Goal: Information Seeking & Learning: Learn about a topic

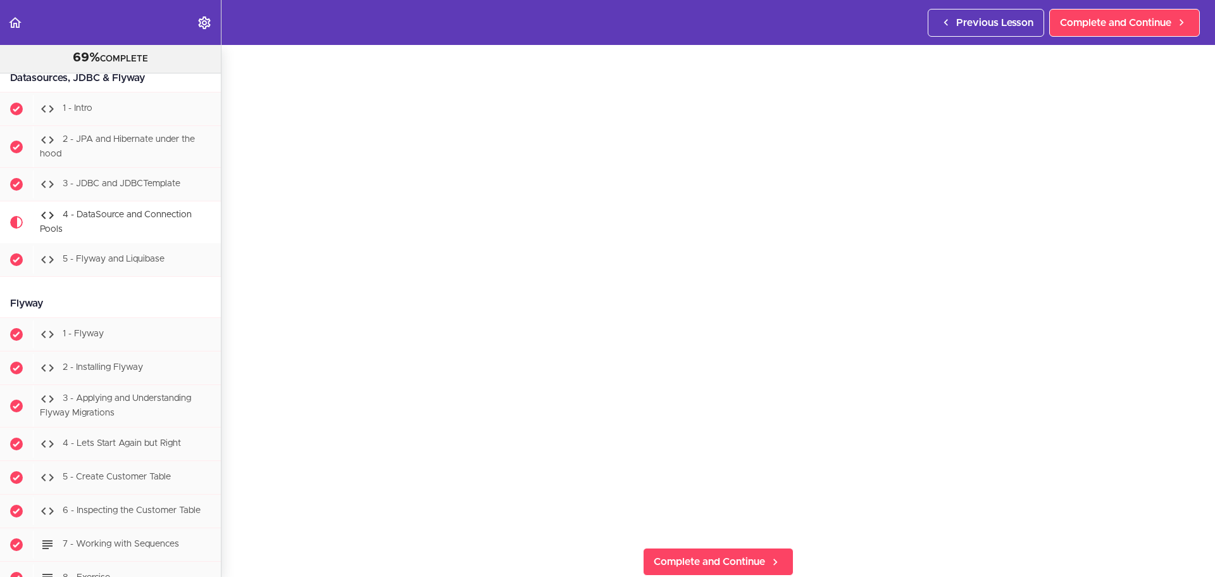
scroll to position [127, 0]
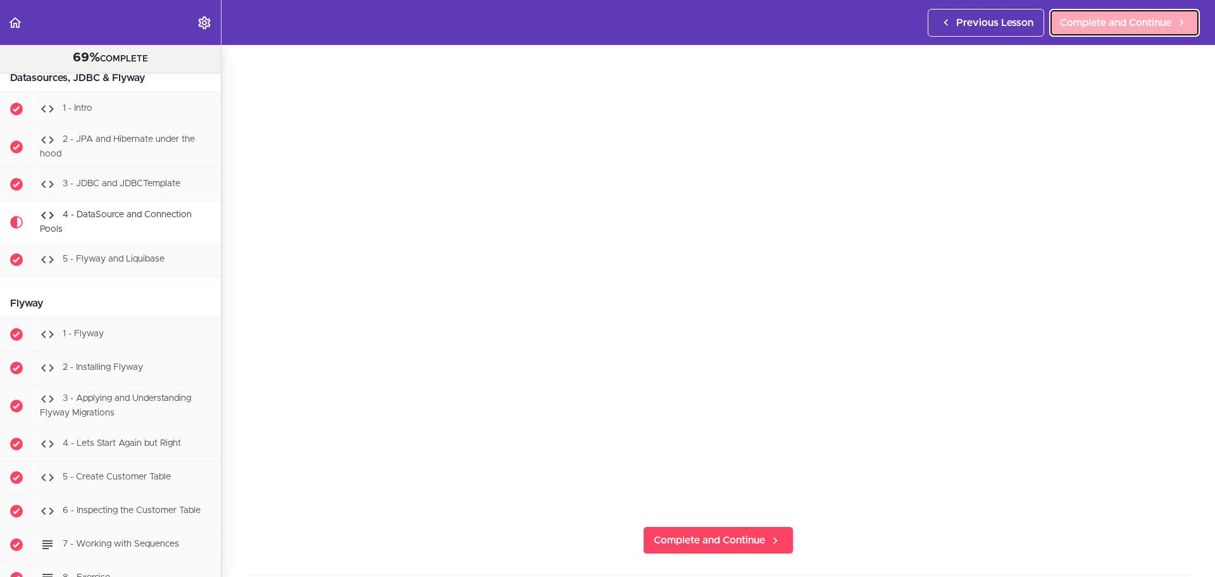
click at [1082, 23] on span "Complete and Continue" at bounding box center [1115, 22] width 111 height 15
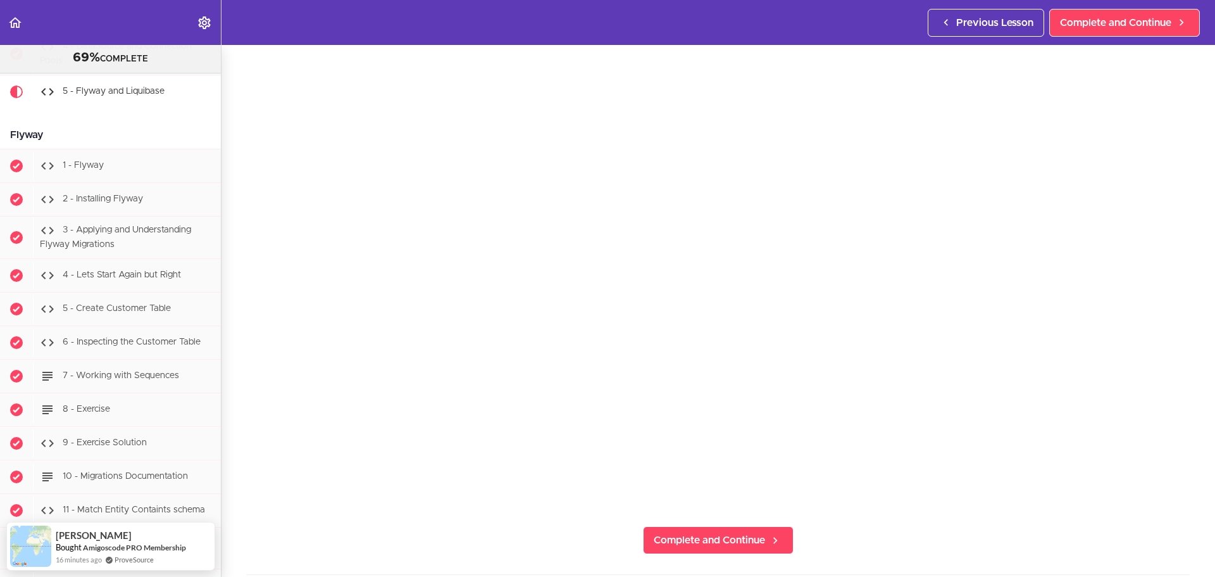
scroll to position [63, 0]
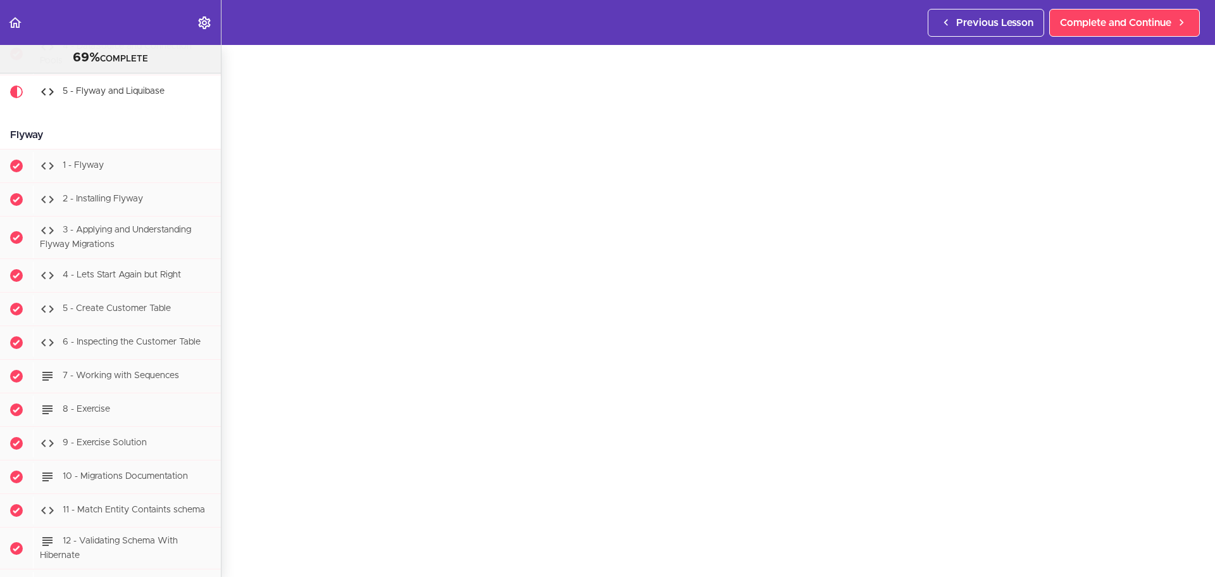
click at [236, 424] on div "5 - Flyway and Liquibase Complete and Continue 1 - Follow us on LinkedIn 2 - Su…" at bounding box center [719, 248] width 994 height 532
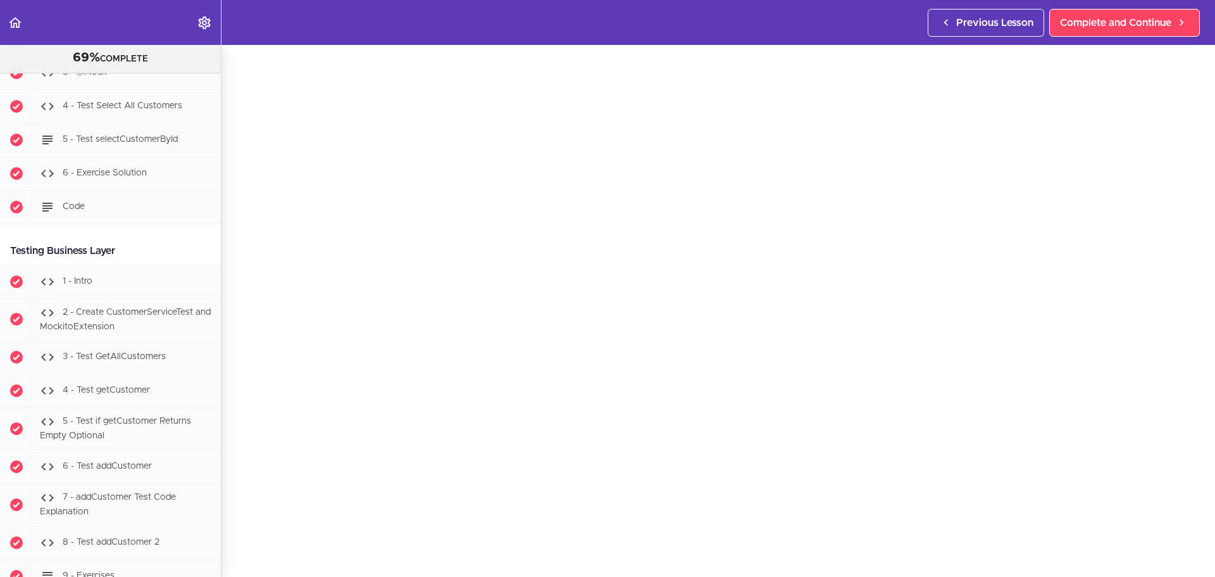
scroll to position [6858, 0]
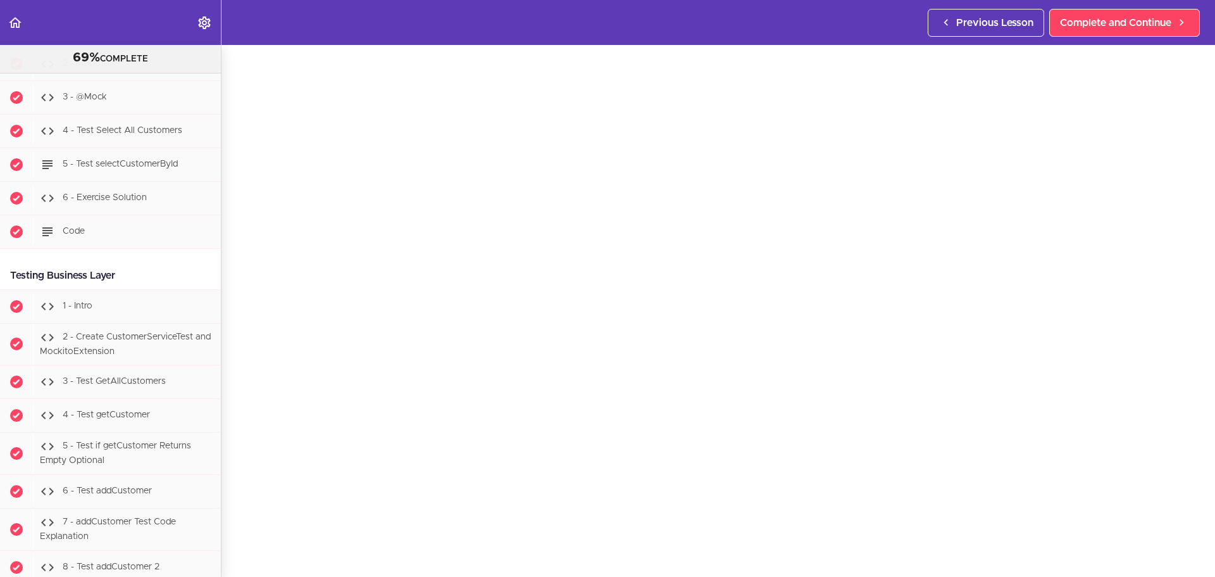
drag, startPoint x: 135, startPoint y: 287, endPoint x: 6, endPoint y: 285, distance: 129.1
click at [6, 285] on div "Testing Business Layer" at bounding box center [110, 275] width 221 height 28
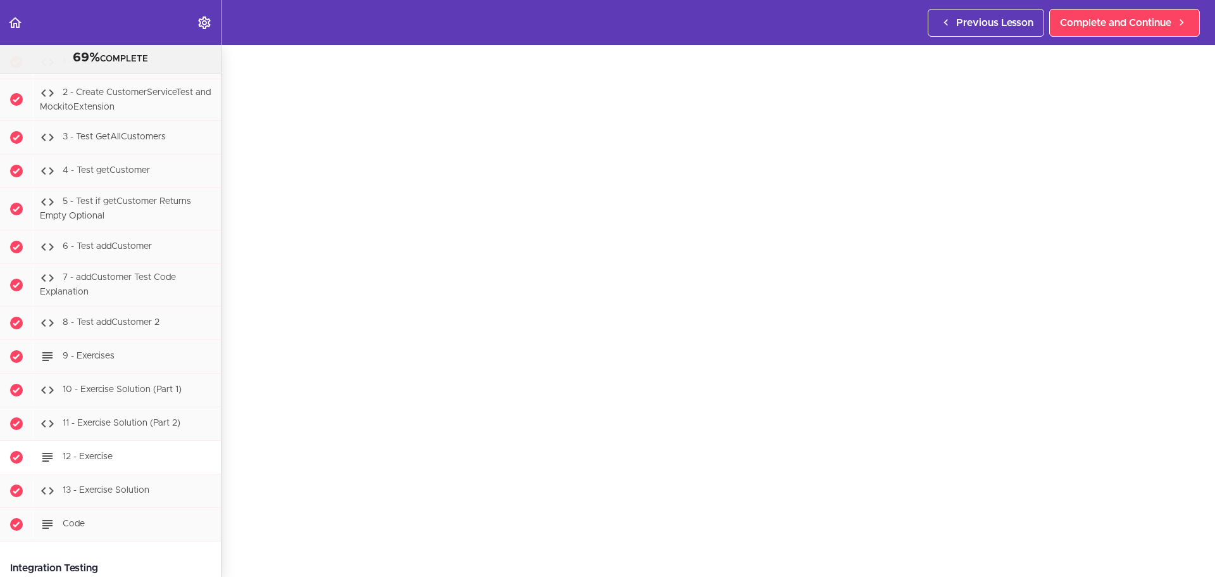
scroll to position [7174, 0]
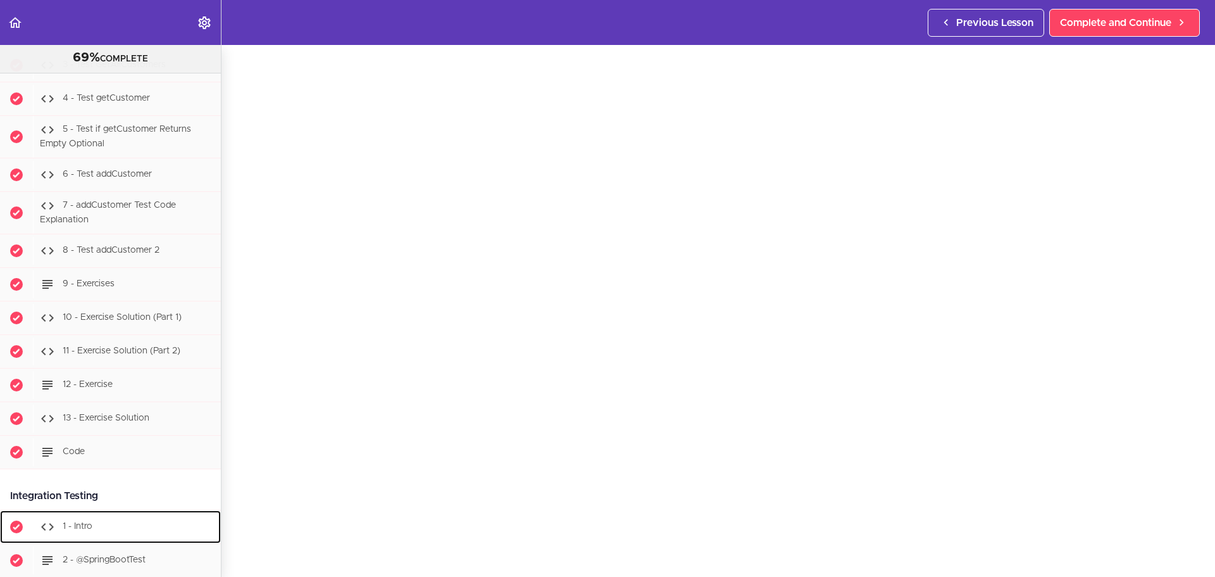
click at [61, 540] on div "1 - Intro" at bounding box center [127, 527] width 188 height 28
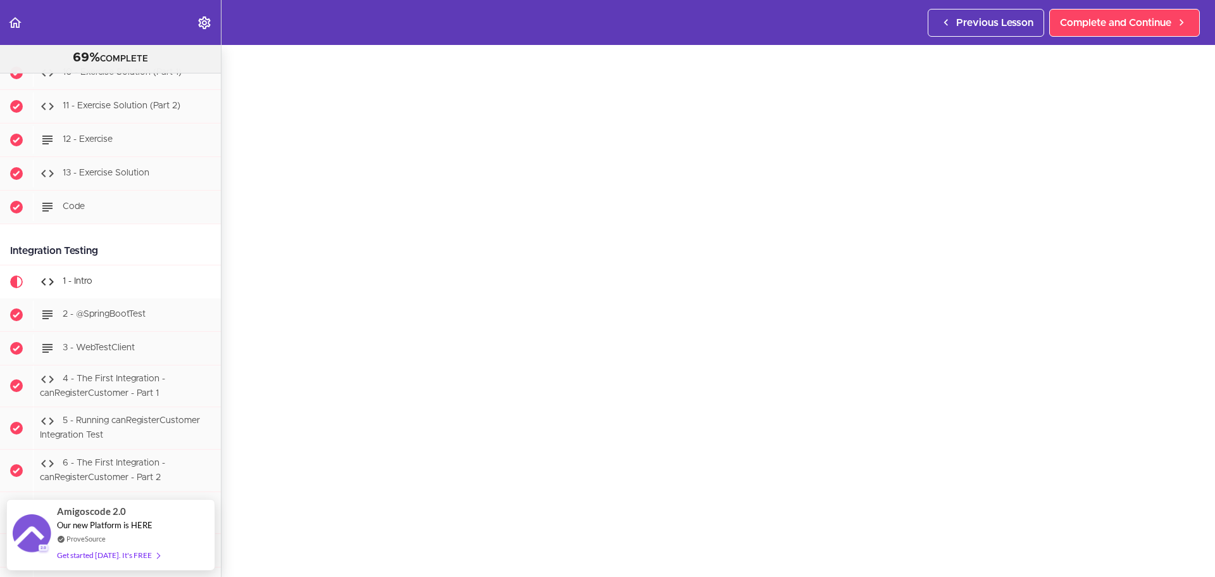
scroll to position [7483, 0]
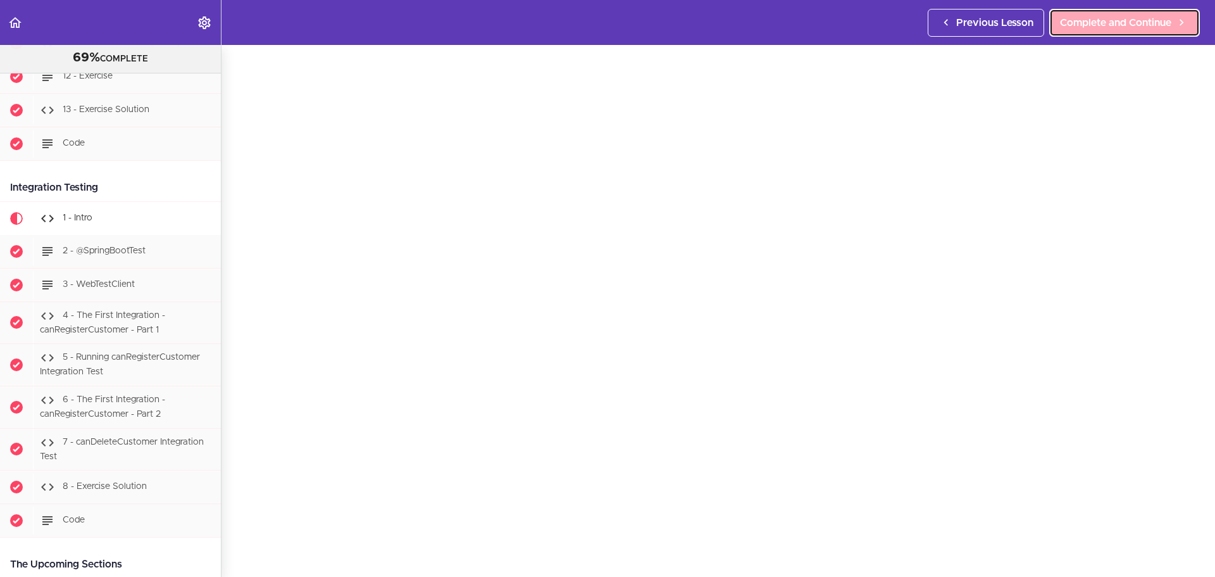
click at [1094, 29] on link "Complete and Continue" at bounding box center [1124, 23] width 151 height 28
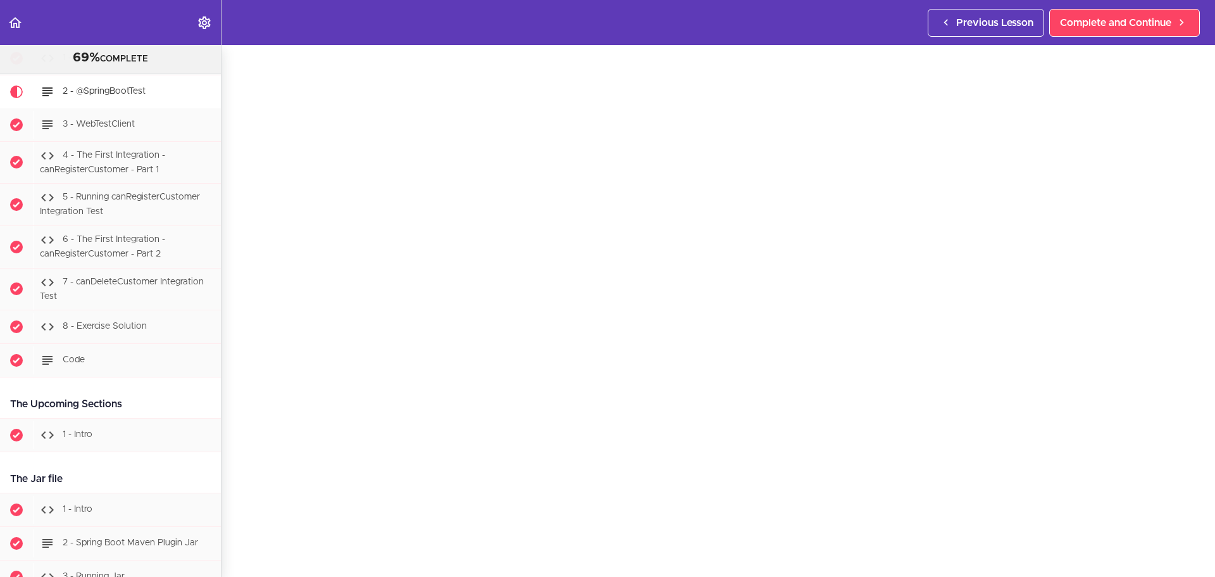
scroll to position [62, 0]
click at [1139, 6] on div "Previous Lesson Complete and Continue" at bounding box center [1066, 22] width 277 height 45
click at [1133, 18] on span "Complete and Continue" at bounding box center [1115, 22] width 111 height 15
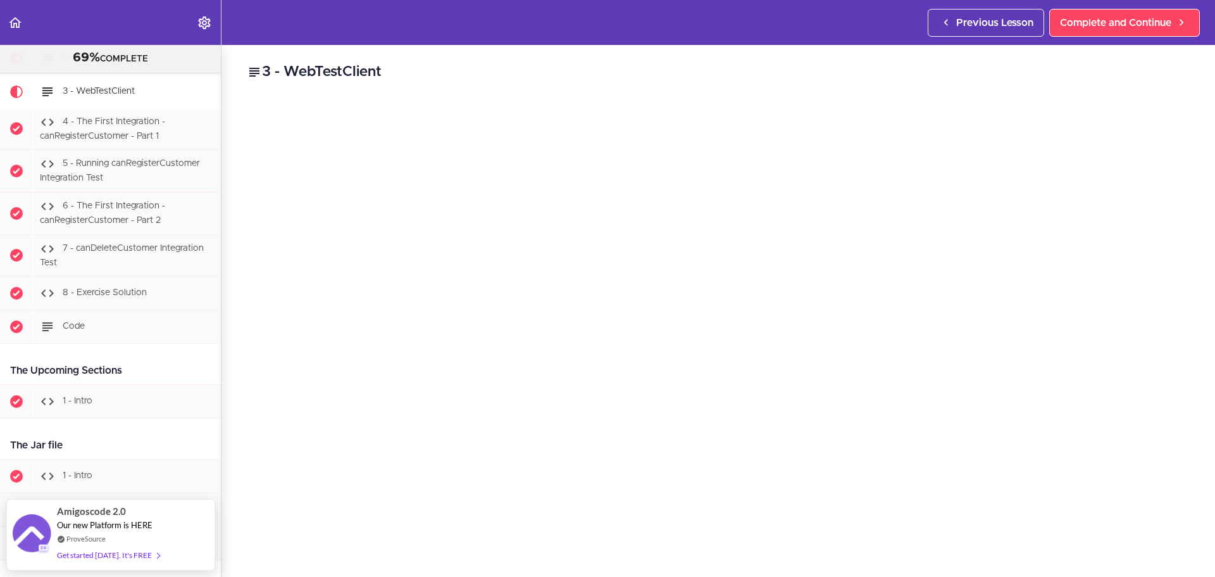
scroll to position [63, 0]
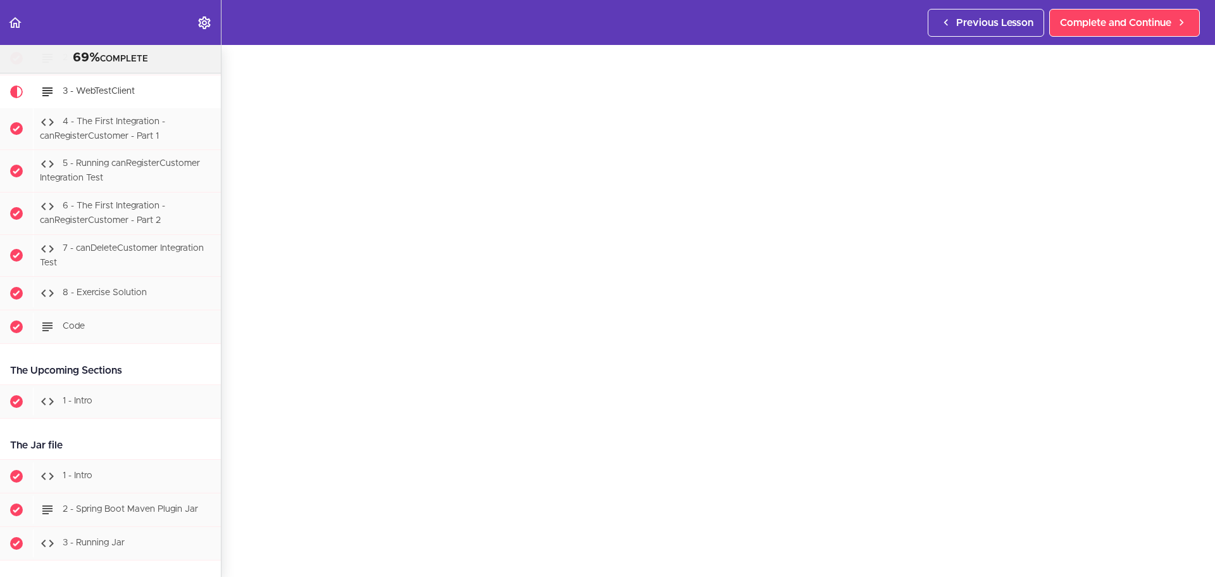
click at [1190, 204] on div "3 - WebTestClient Testing with Spring Boot Docs Complete and Continue 1 - Follo…" at bounding box center [719, 248] width 994 height 532
click at [1104, 28] on span "Complete and Continue" at bounding box center [1115, 22] width 111 height 15
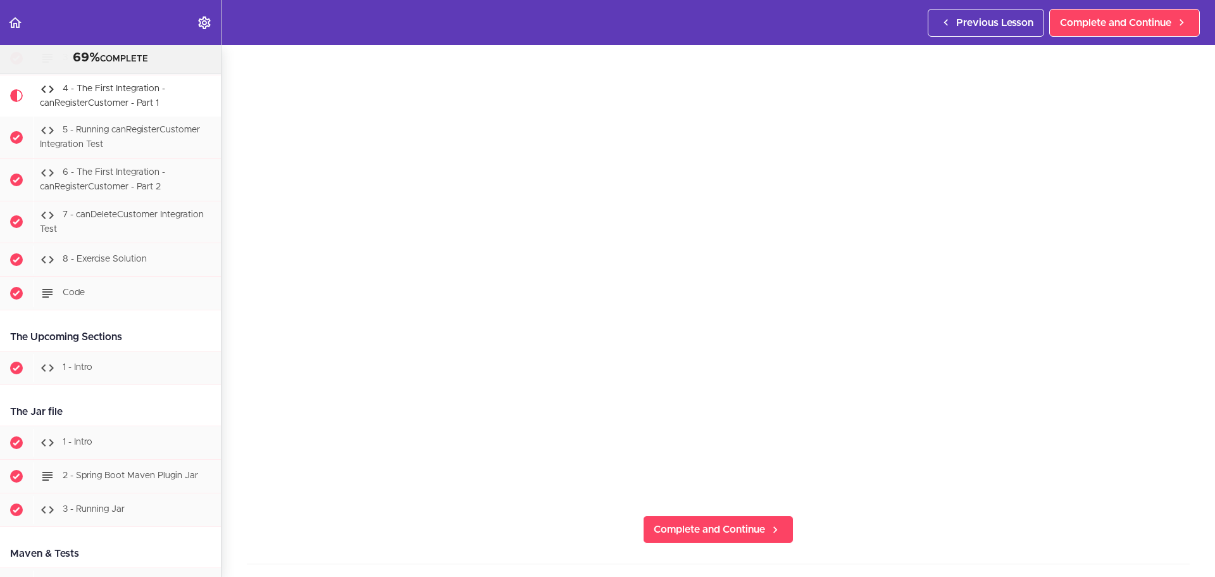
scroll to position [127, 0]
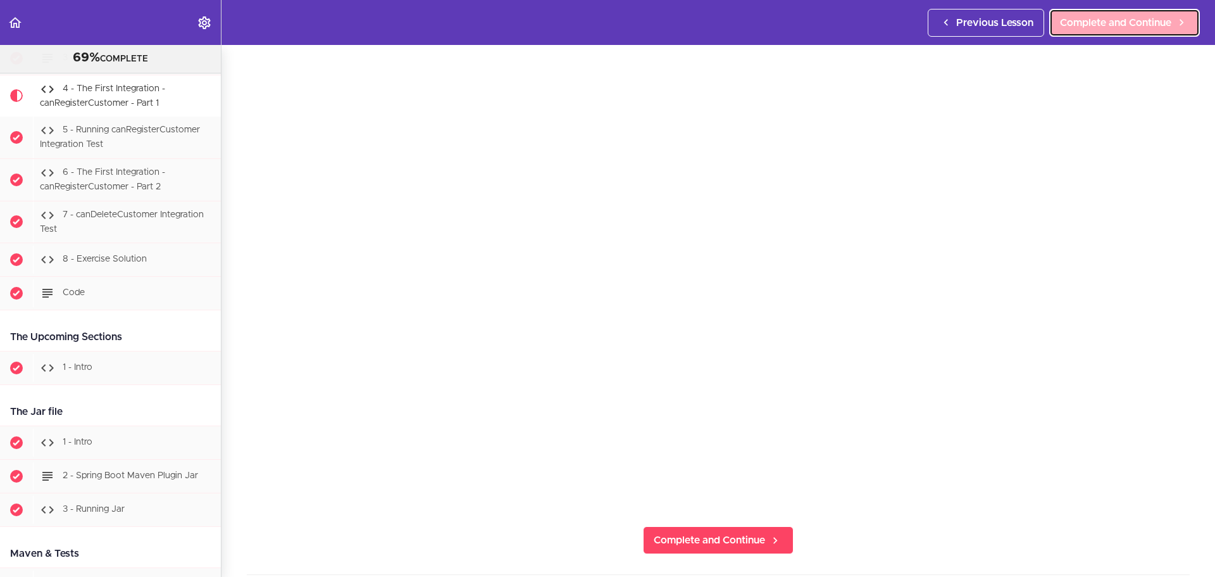
click at [1145, 23] on span "Complete and Continue" at bounding box center [1115, 22] width 111 height 15
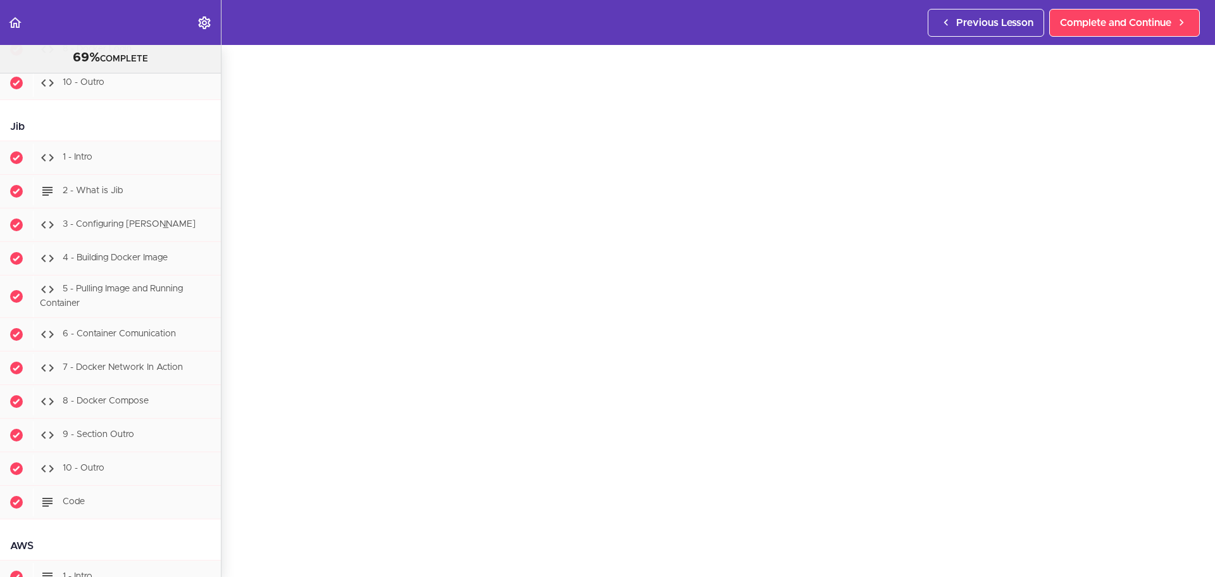
scroll to position [9208, 0]
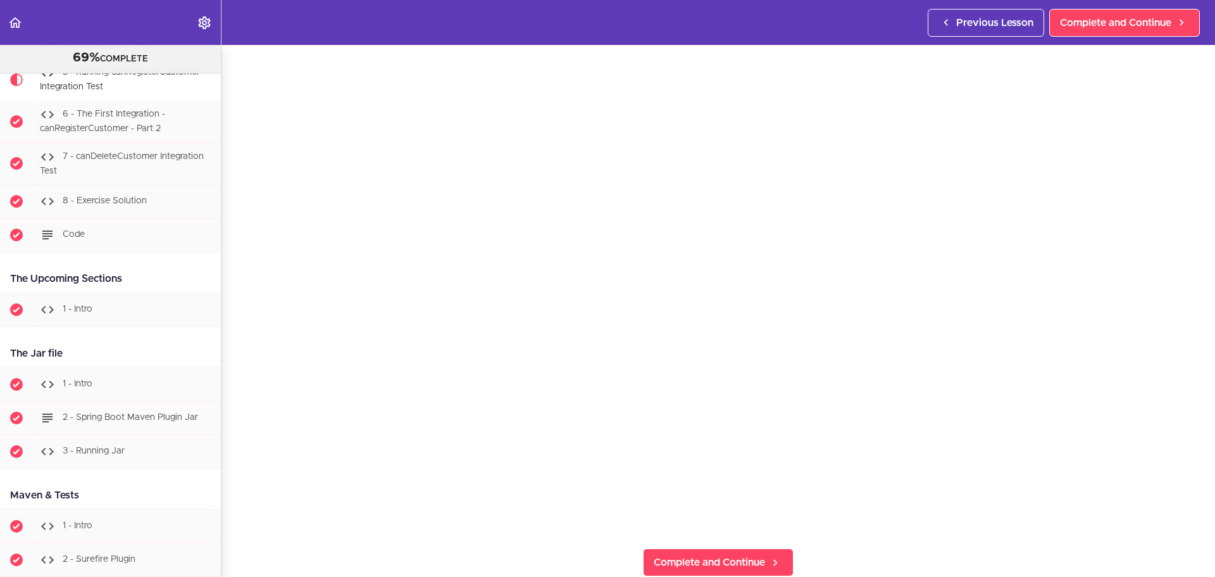
scroll to position [127, 0]
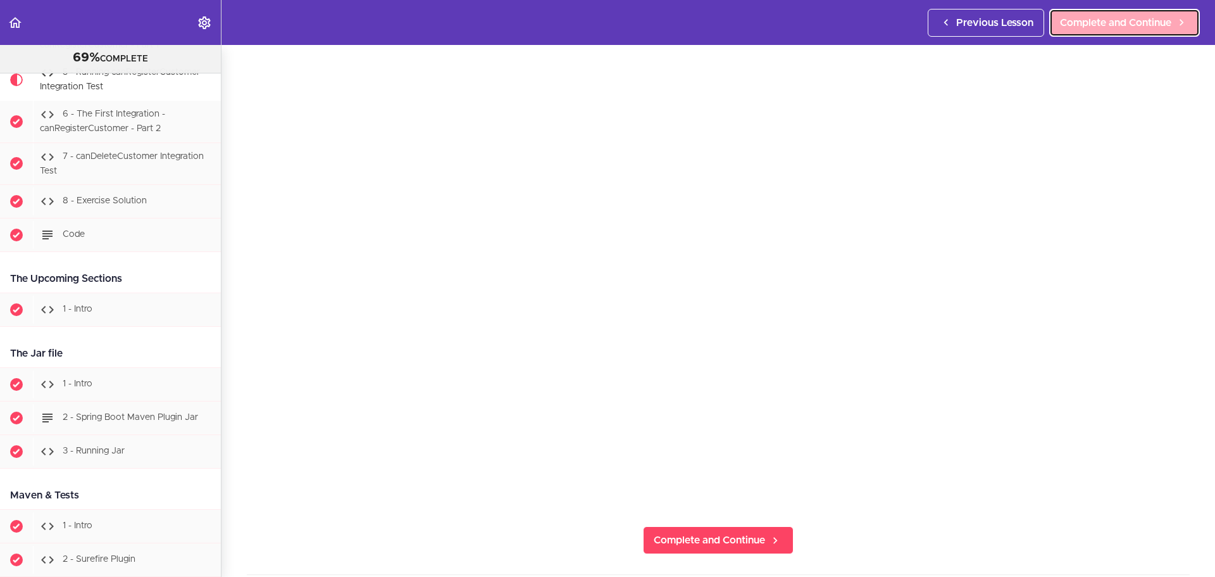
click at [1144, 23] on span "Complete and Continue" at bounding box center [1115, 22] width 111 height 15
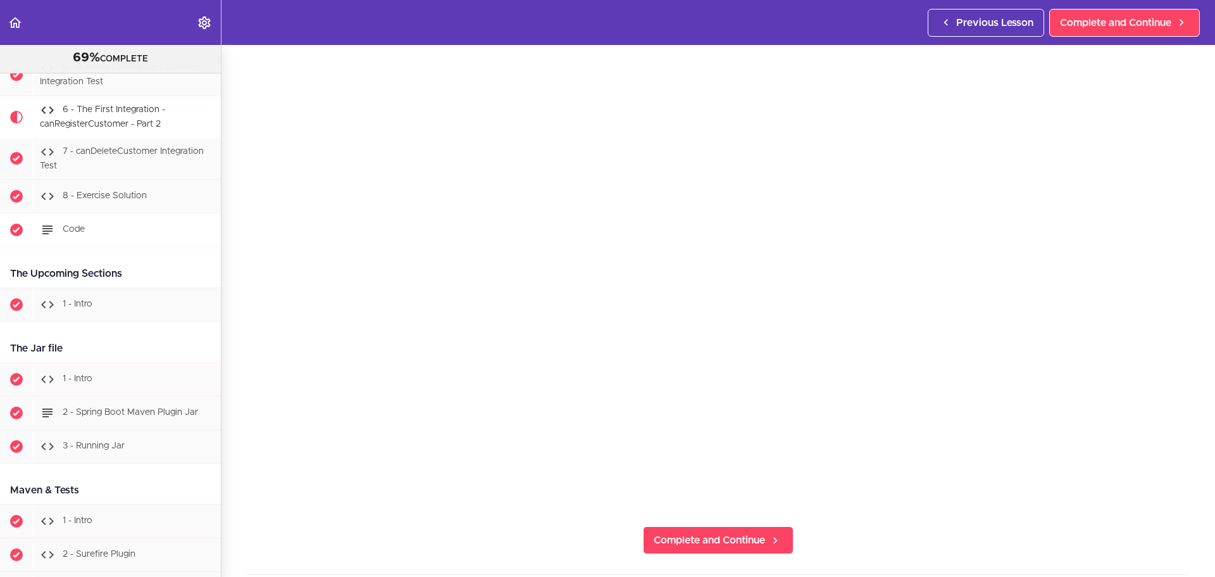
scroll to position [7668, 0]
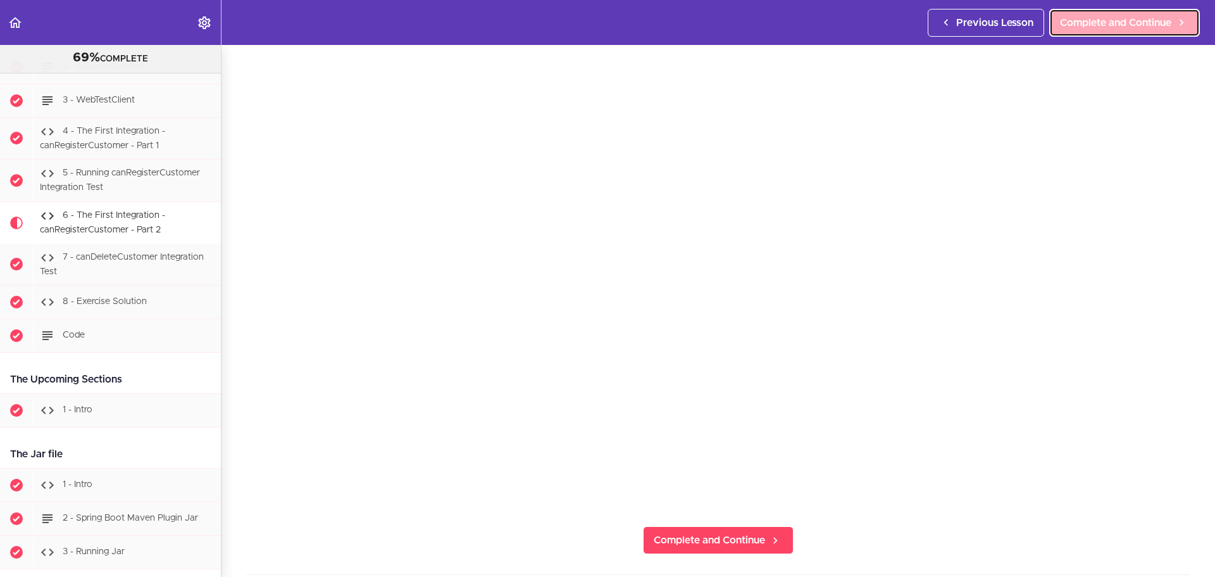
click at [1104, 30] on span "Complete and Continue" at bounding box center [1115, 22] width 111 height 15
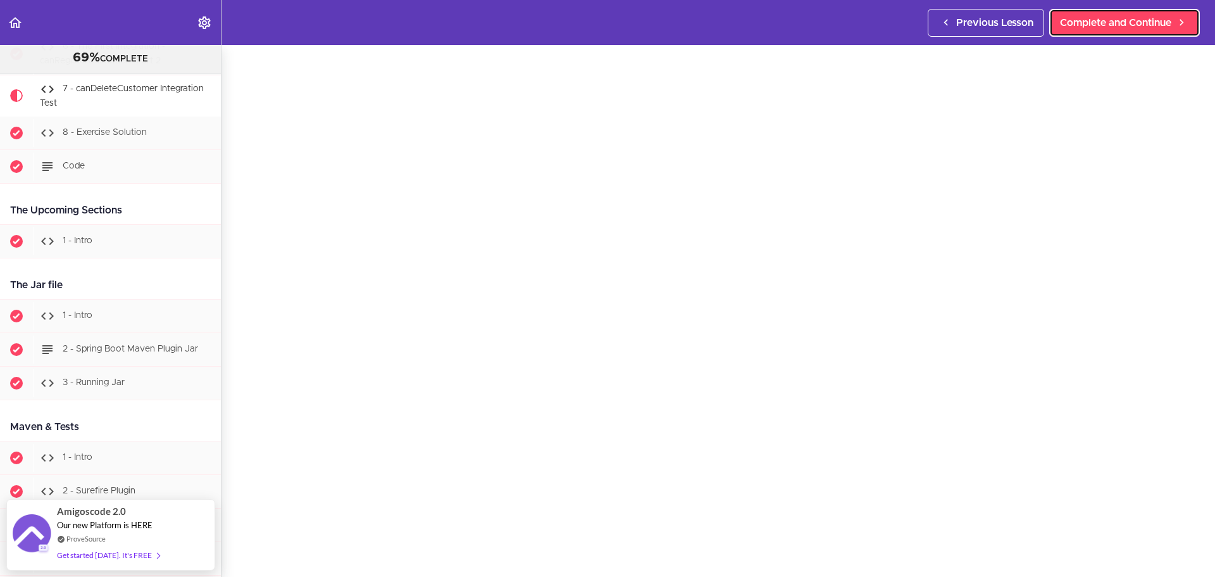
scroll to position [63, 0]
